Goal: Obtain resource: Download file/media

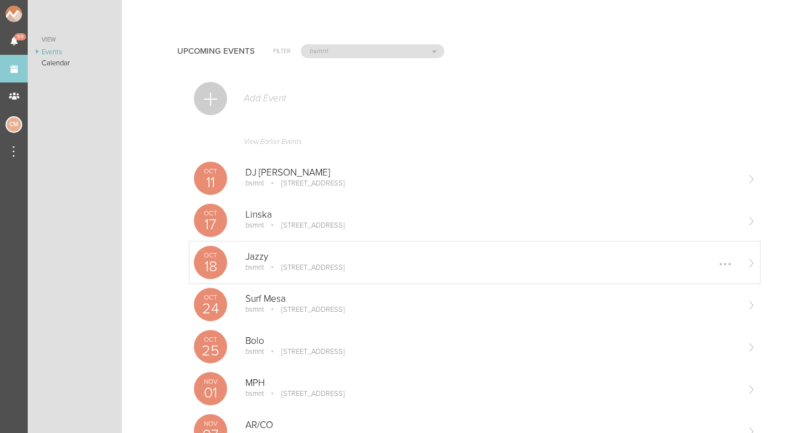
click at [286, 258] on p "Jazzy" at bounding box center [491, 257] width 493 height 11
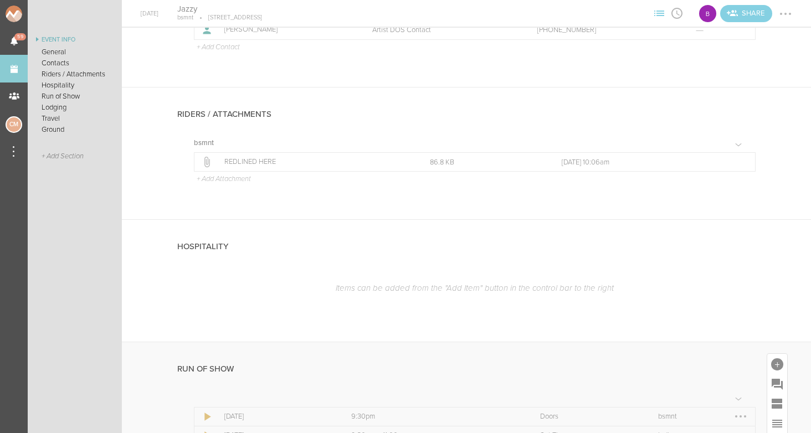
scroll to position [450, 0]
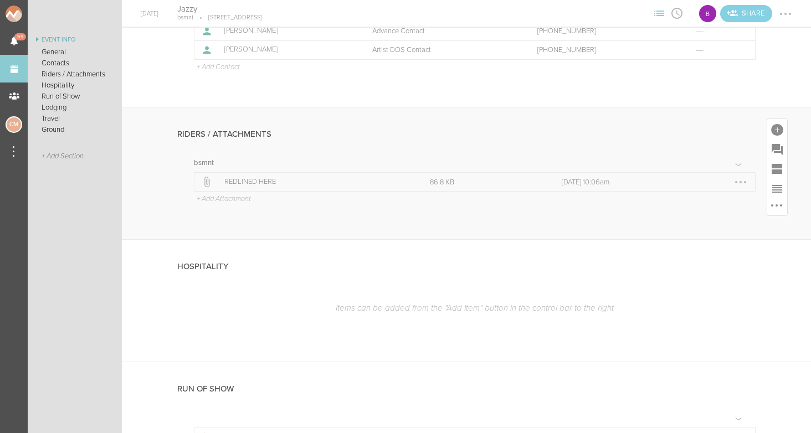
click at [266, 182] on p "REDLINED HERE" at bounding box center [314, 182] width 181 height 9
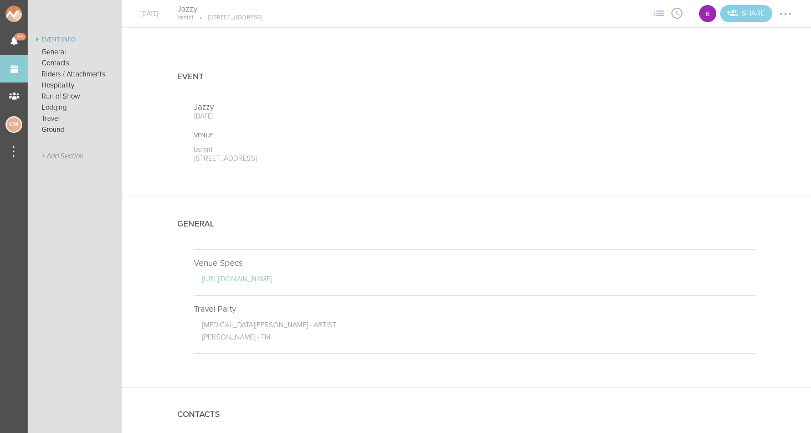
scroll to position [0, 0]
click at [788, 17] on div at bounding box center [786, 14] width 18 height 18
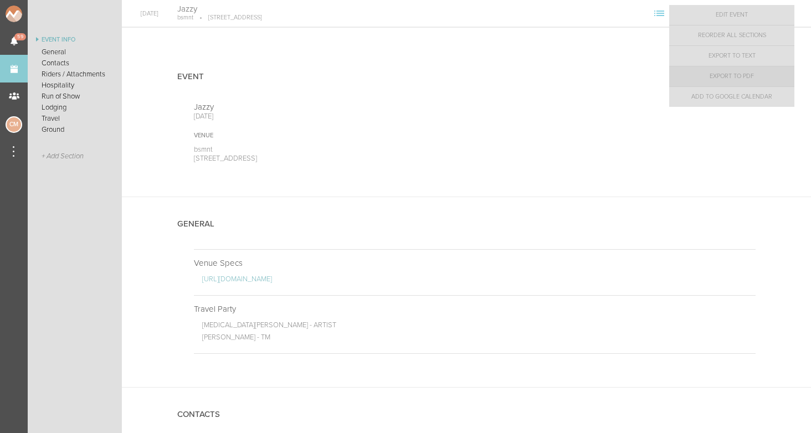
click at [756, 73] on link "Export to PDF" at bounding box center [731, 76] width 125 height 20
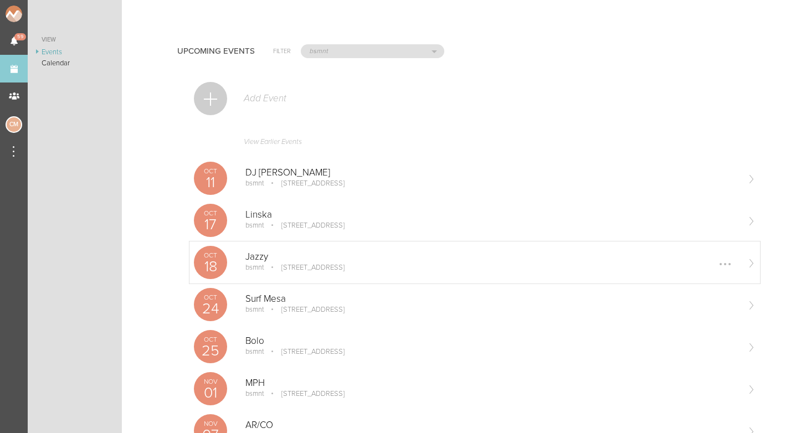
click at [269, 253] on p "Jazzy" at bounding box center [491, 257] width 493 height 11
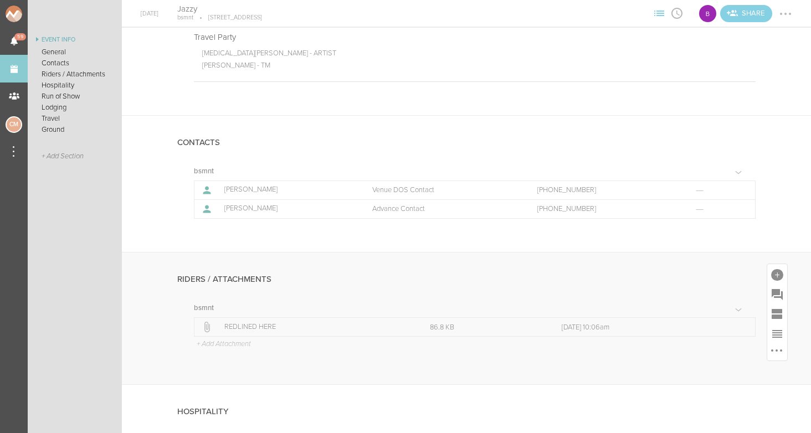
scroll to position [457, 0]
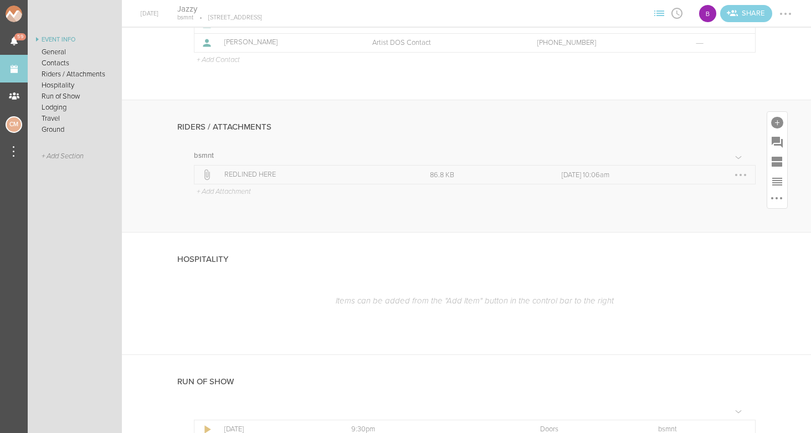
click at [232, 166] on td "Filename REDLINED HERE" at bounding box center [325, 175] width 206 height 19
